Goal: Information Seeking & Learning: Learn about a topic

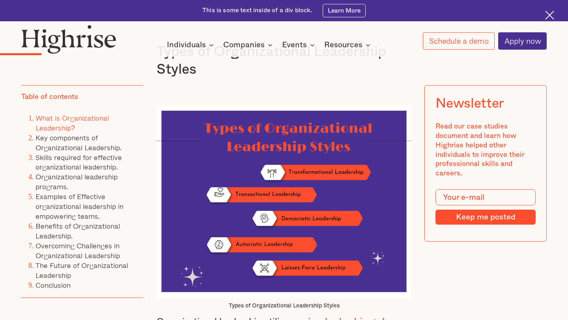
scroll to position [1069, 0]
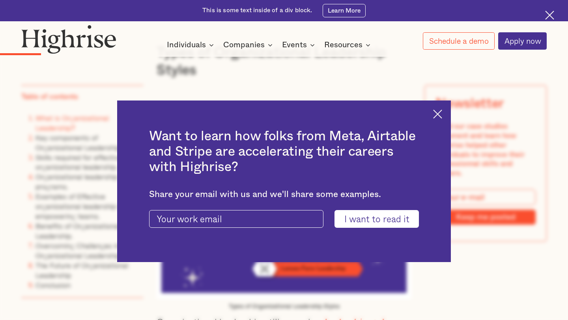
click at [436, 112] on img at bounding box center [437, 114] width 9 height 9
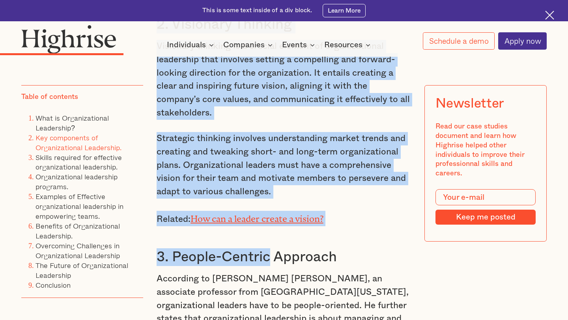
scroll to position [2096, 0]
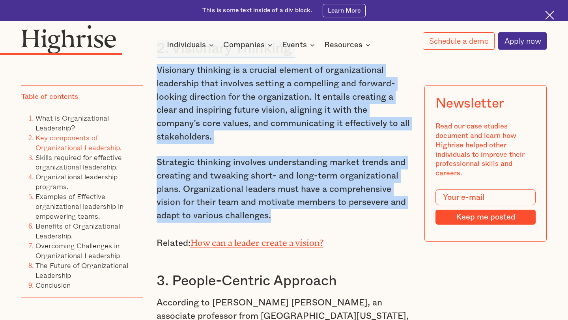
drag, startPoint x: 159, startPoint y: 120, endPoint x: 294, endPoint y: 168, distance: 142.7
click at [294, 168] on div "What is Organizational Leadership? Organizational leadership is a management ap…" at bounding box center [284, 48] width 255 height 2536
copy div "6. Loremipsu Dolorsita Consectet adipiscin elitsedd eiusmodtempo i utlabor etdo…"
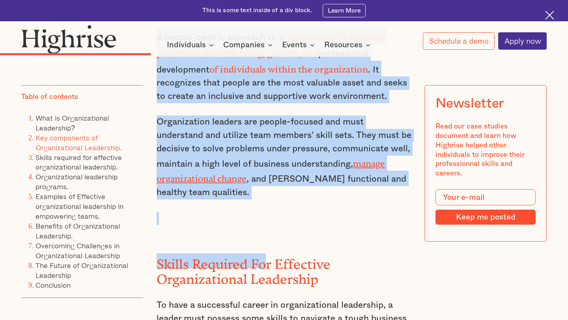
scroll to position [2457, 0]
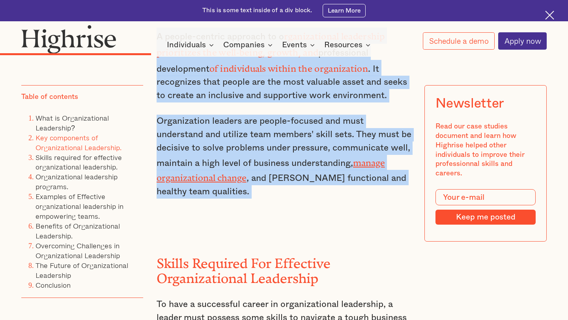
drag, startPoint x: 160, startPoint y: 126, endPoint x: 296, endPoint y: 136, distance: 136.8
copy div "3. People-Centric Approach According to [PERSON_NAME] [PERSON_NAME], an associa…"
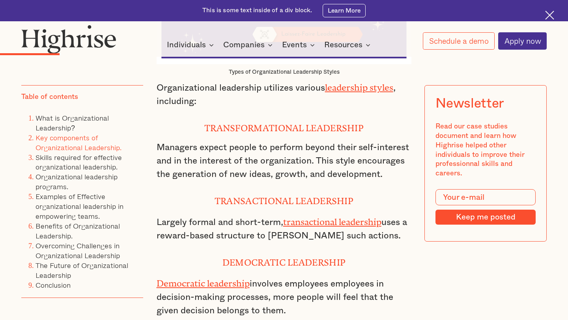
scroll to position [1300, 0]
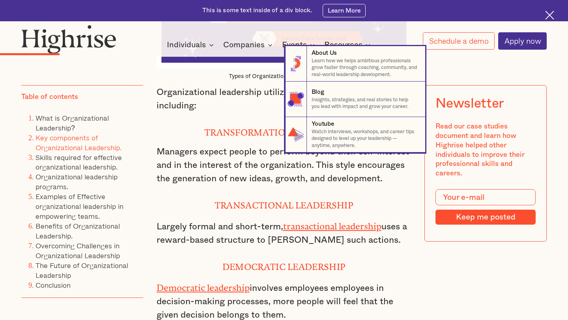
click at [195, 111] on nav "8 About Us Learn how we helps ambitious professionals grow faster through coach…" at bounding box center [284, 99] width 568 height 106
click at [238, 132] on nav "8 About Us Learn how we helps ambitious professionals grow faster through coach…" at bounding box center [284, 99] width 568 height 106
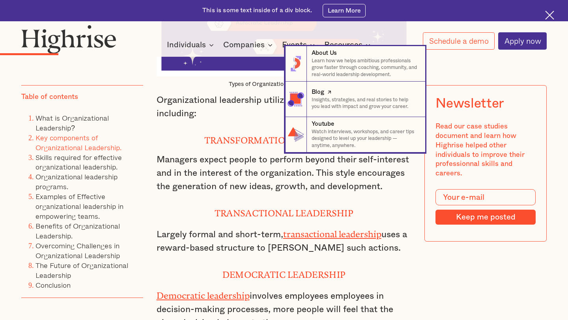
scroll to position [1285, 0]
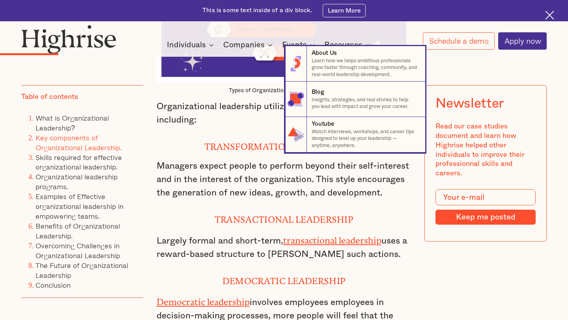
click at [230, 145] on nav "8 About Us Learn how we helps ambitious professionals grow faster through coach…" at bounding box center [284, 99] width 568 height 106
click at [199, 113] on nav "8 About Us Learn how we helps ambitious professionals grow faster through coach…" at bounding box center [284, 99] width 568 height 106
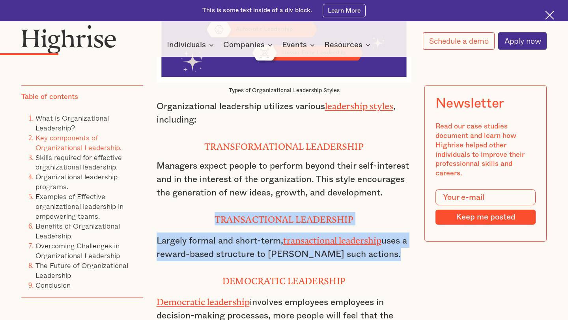
drag, startPoint x: 196, startPoint y: 183, endPoint x: 297, endPoint y: 230, distance: 110.8
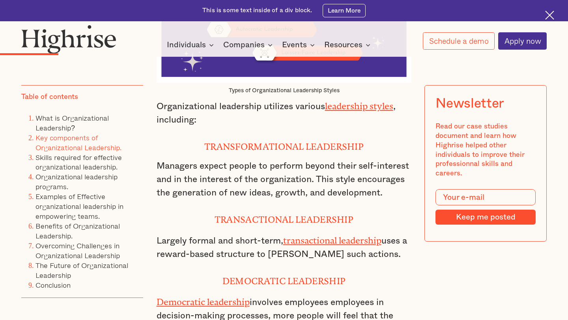
click at [251, 160] on p "Managers expect people to perform beyond their self-interest and in the interes…" at bounding box center [284, 180] width 255 height 40
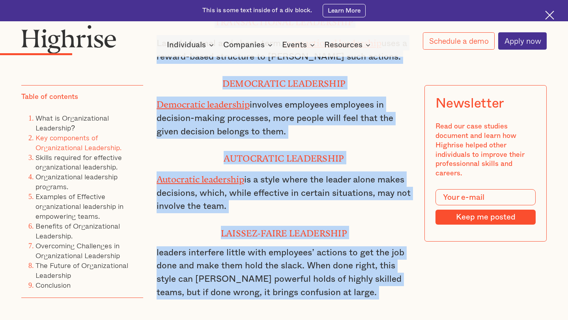
scroll to position [1502, 0]
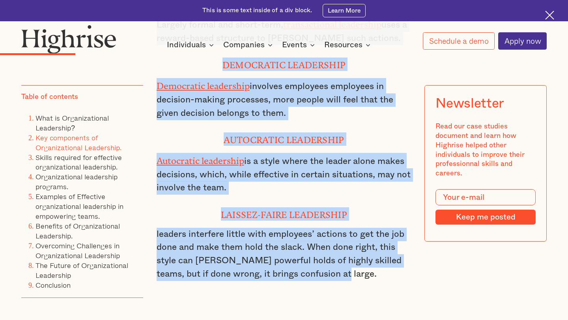
drag, startPoint x: 203, startPoint y: 113, endPoint x: 340, endPoint y: 229, distance: 179.7
copy div "Transformational Leadership Managers expect people to perform beyond their self…"
